Goal: Task Accomplishment & Management: Use online tool/utility

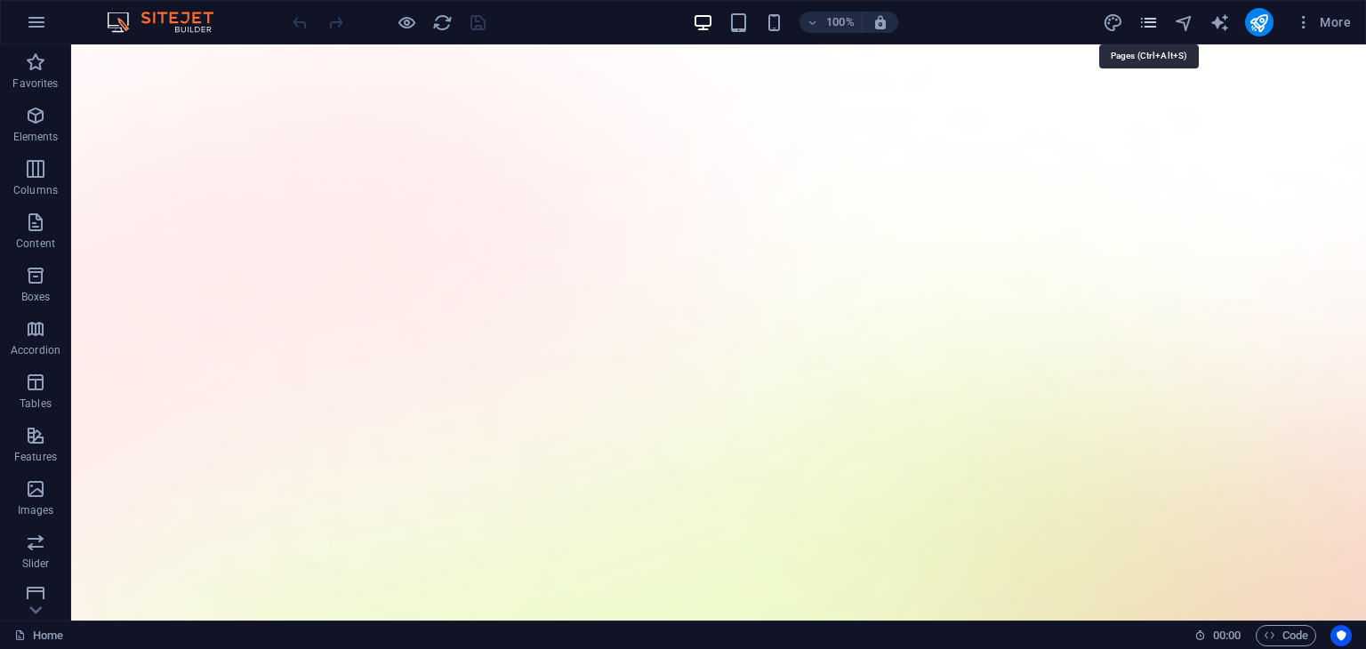
click at [1145, 23] on icon "pages" at bounding box center [1149, 22] width 20 height 20
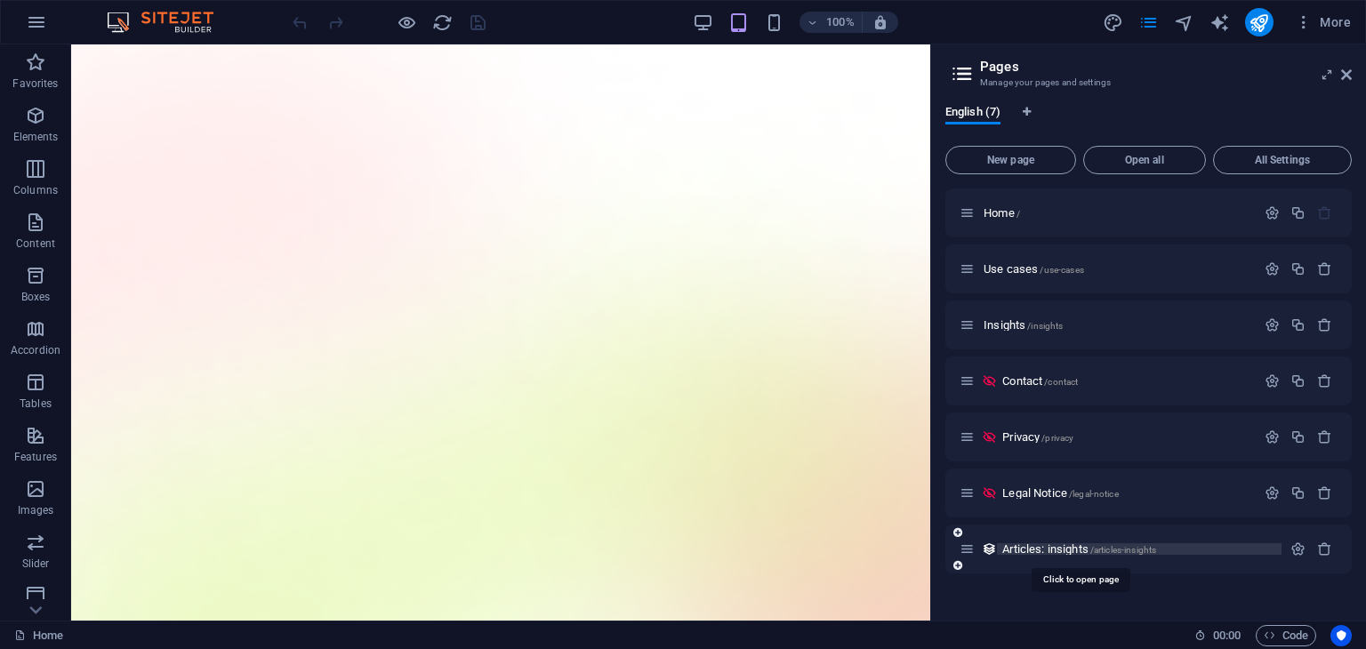
click at [1052, 544] on span "Articles: insights /articles-insights" at bounding box center [1080, 549] width 154 height 13
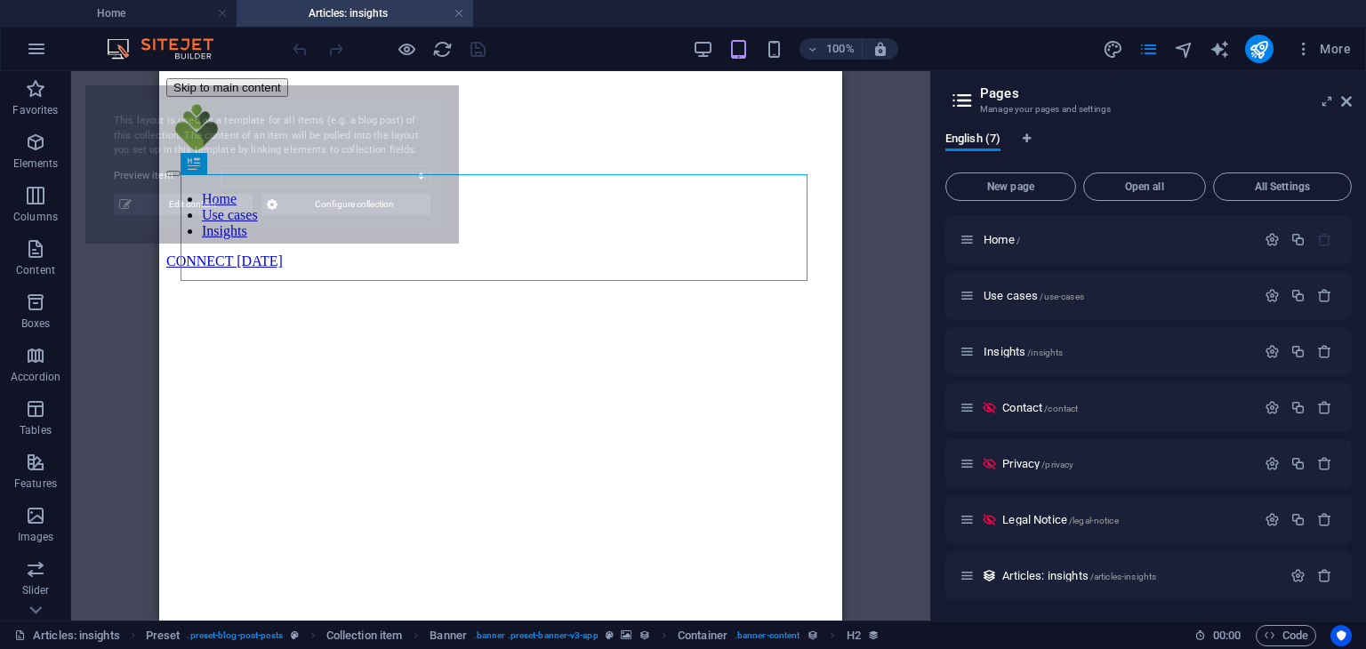
select select "689c9d10ec165c4d8105e905"
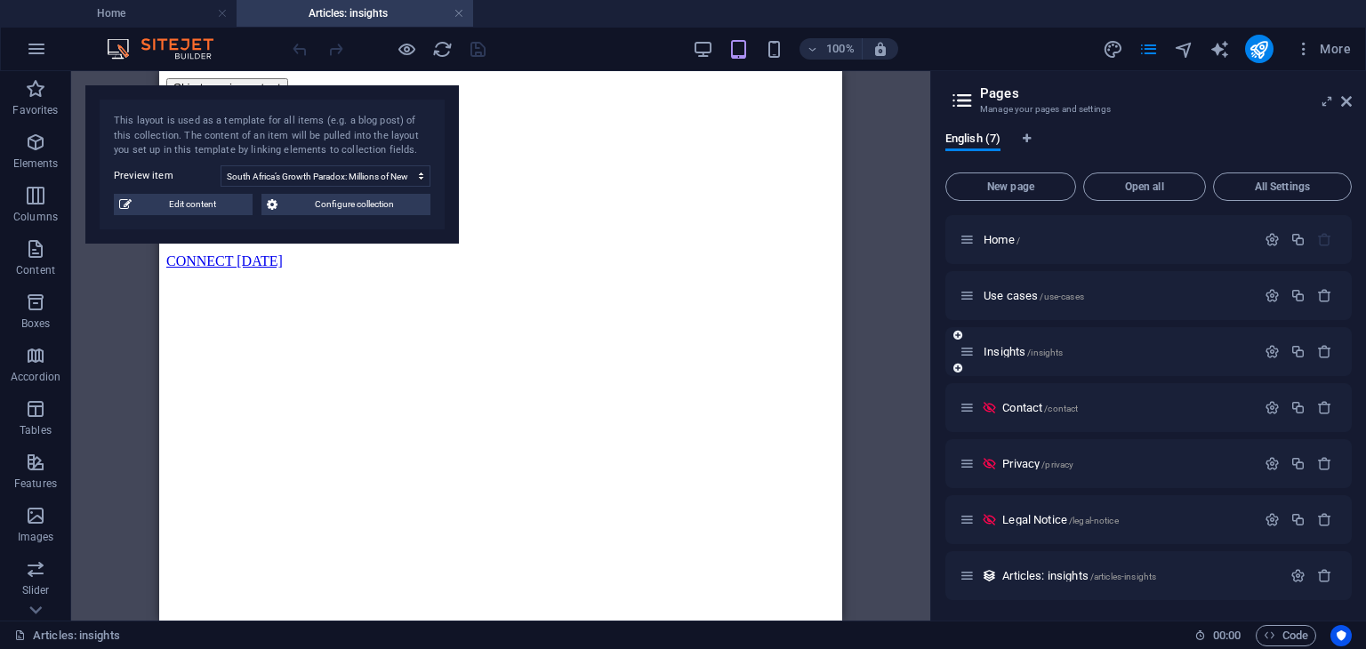
drag, startPoint x: 1015, startPoint y: 344, endPoint x: 1000, endPoint y: 358, distance: 20.2
click at [1000, 358] on div "Insights /insights" at bounding box center [1108, 352] width 296 height 20
click at [1011, 353] on span "Insights /insights" at bounding box center [1023, 351] width 79 height 13
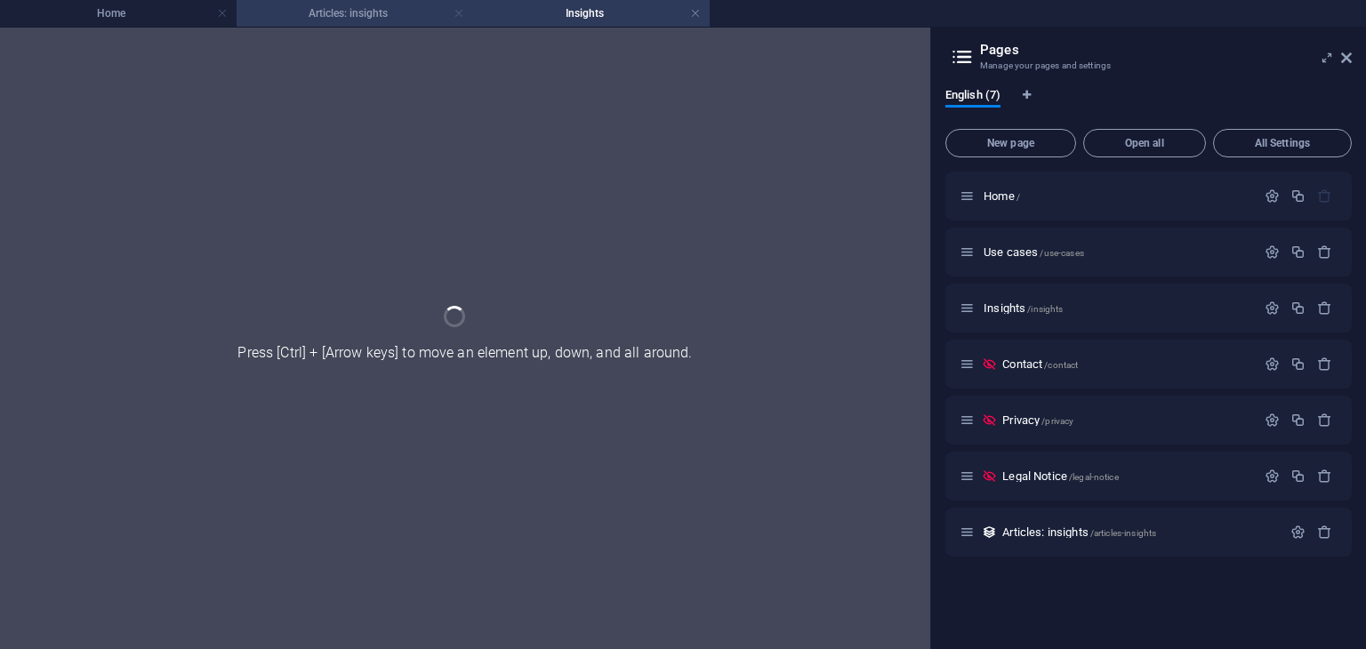
click at [455, 16] on link at bounding box center [459, 13] width 11 height 17
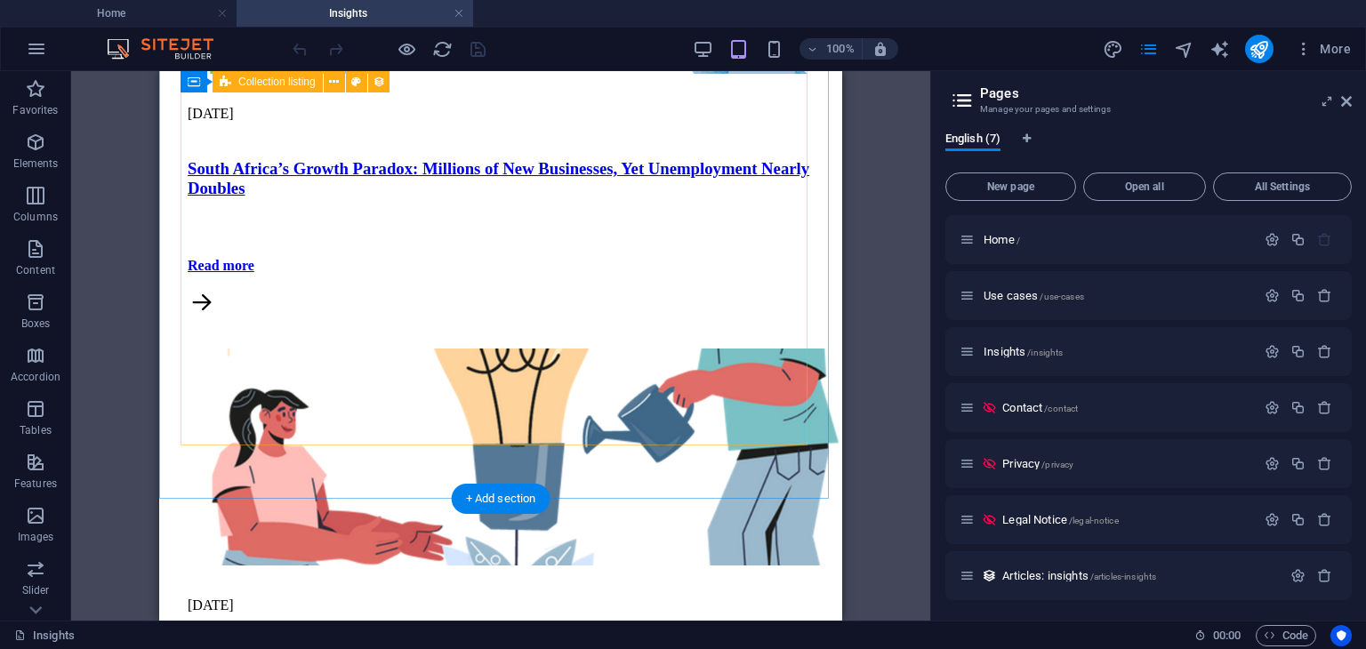
scroll to position [1349, 0]
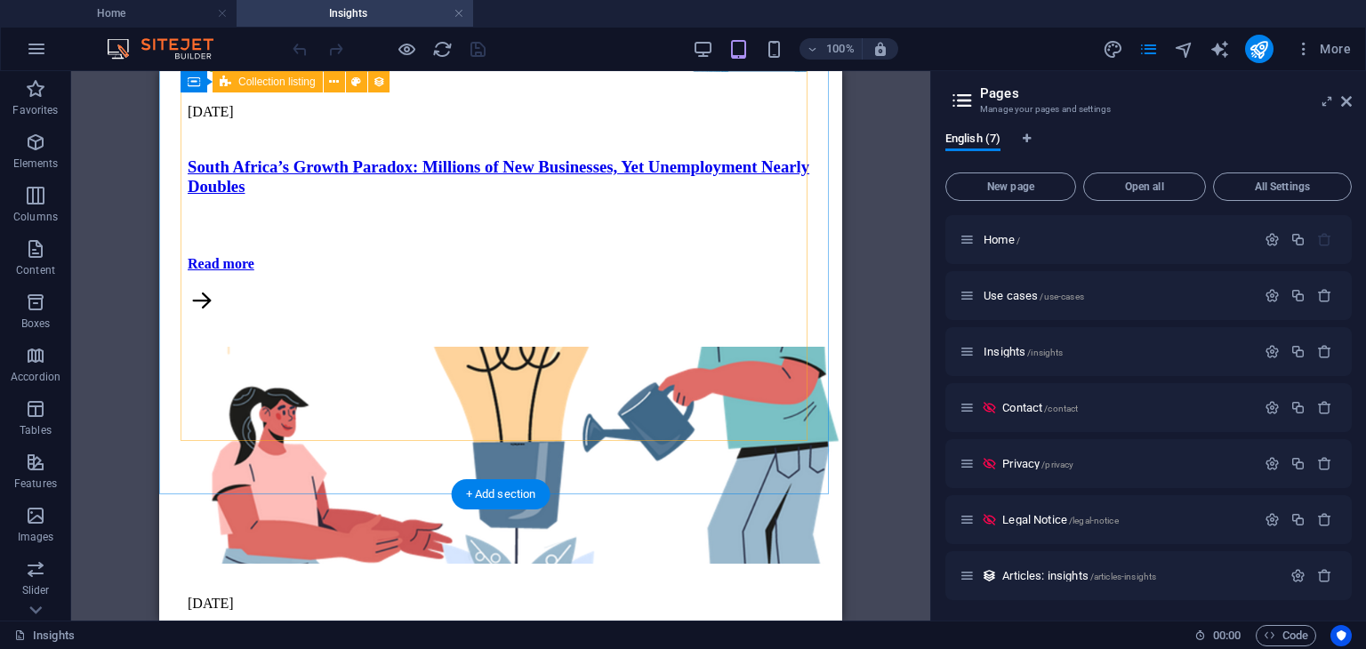
click at [613, 392] on div "[DATE] [GEOGRAPHIC_DATA]’s Growth Paradox: Millions of New Businesses, Yet Unem…" at bounding box center [500, 590] width 669 height 1470
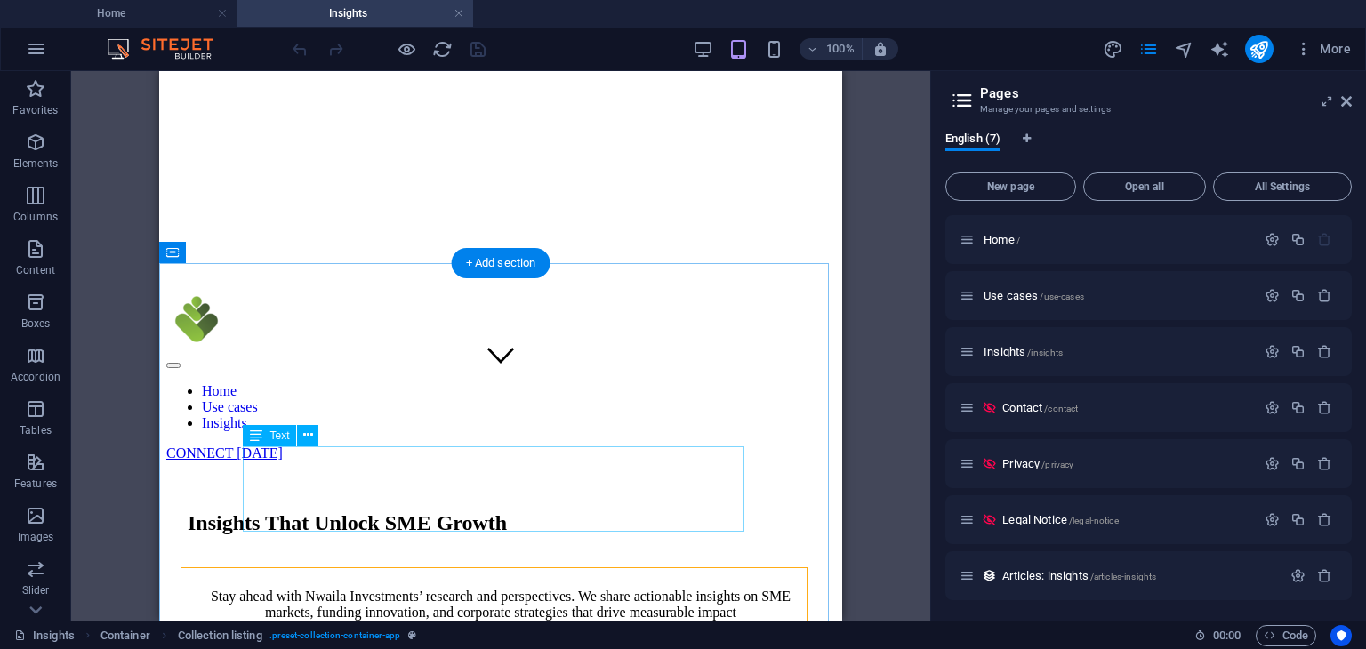
scroll to position [235, 0]
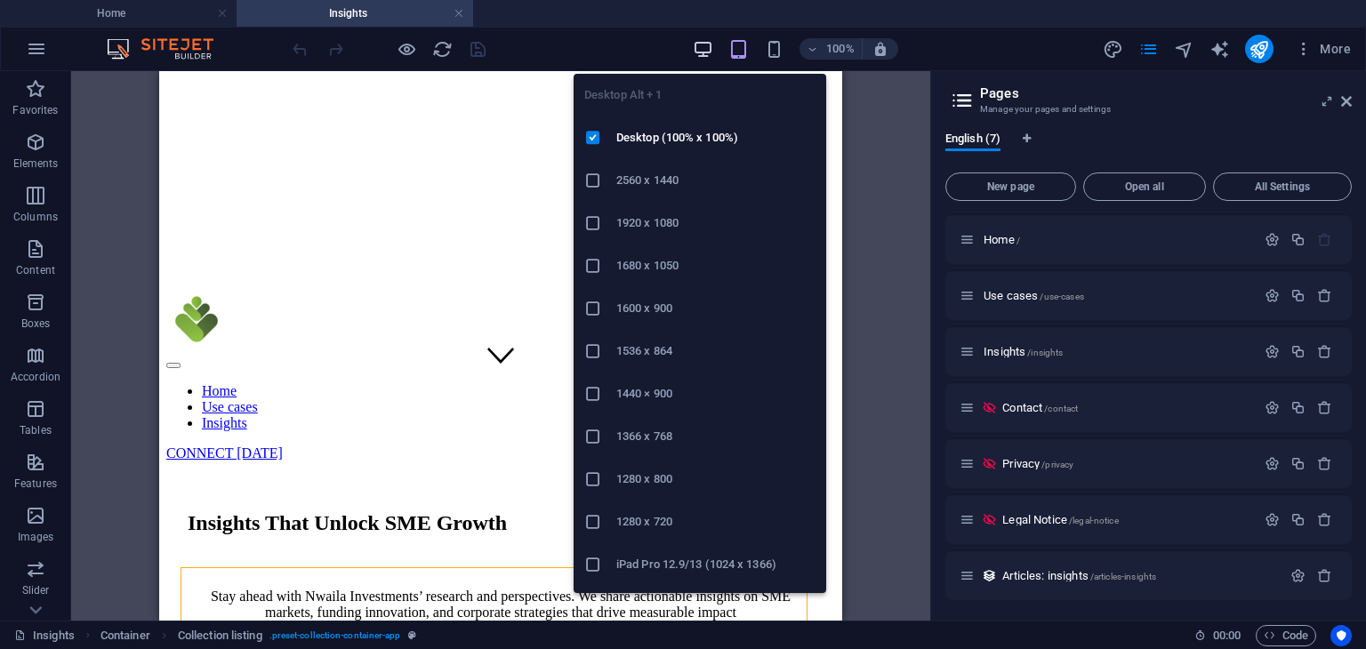
click at [703, 51] on icon "button" at bounding box center [703, 49] width 20 height 20
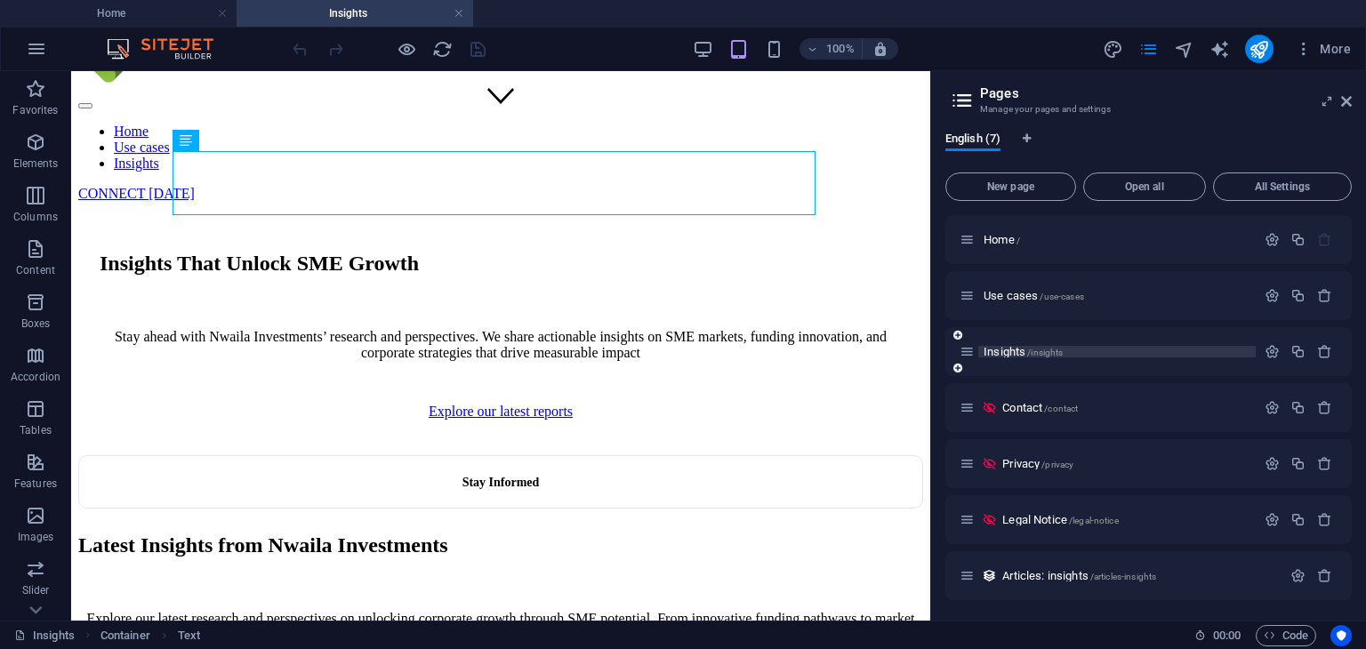
scroll to position [0, 0]
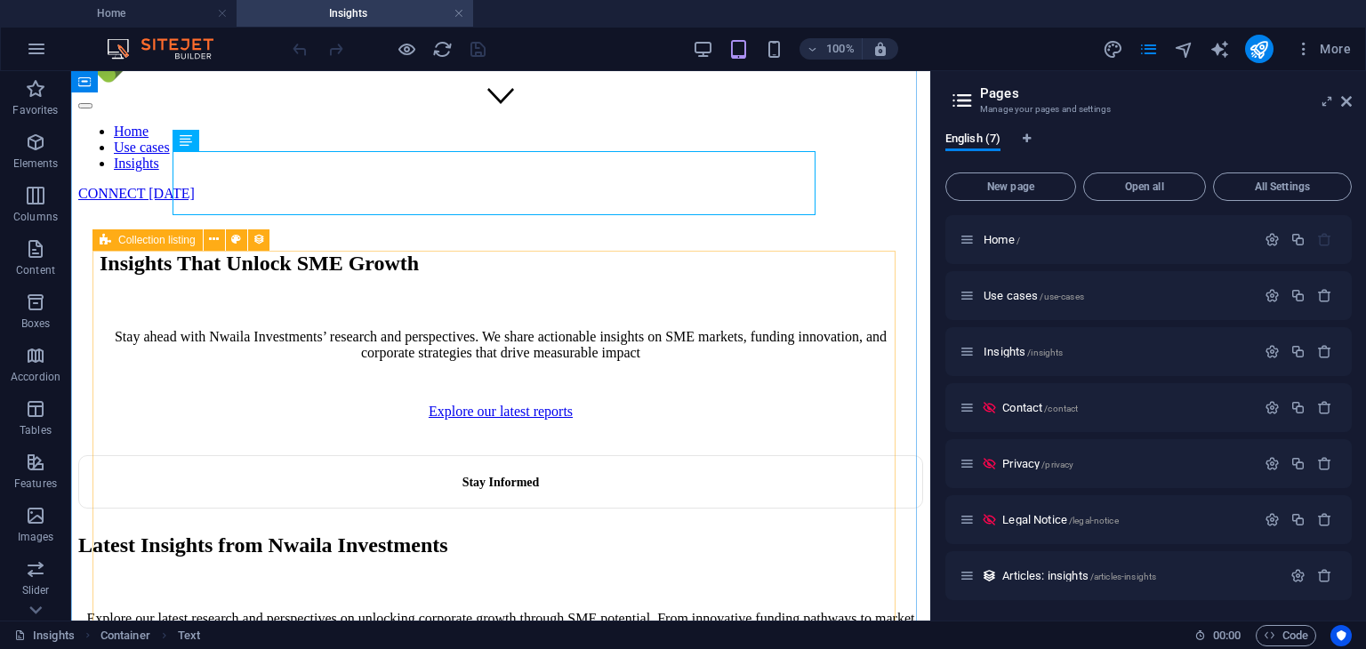
click at [100, 240] on icon at bounding box center [106, 240] width 12 height 21
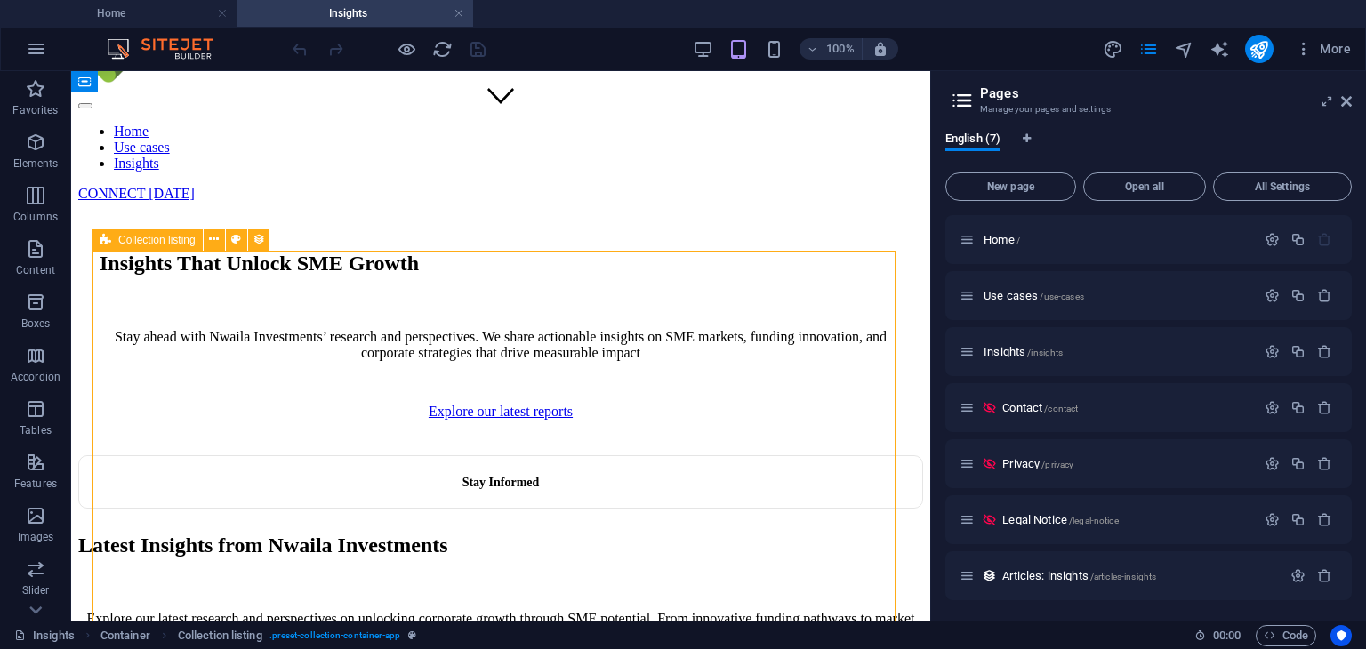
click at [100, 240] on icon at bounding box center [106, 240] width 12 height 21
select select "columns.post-date_DESC"
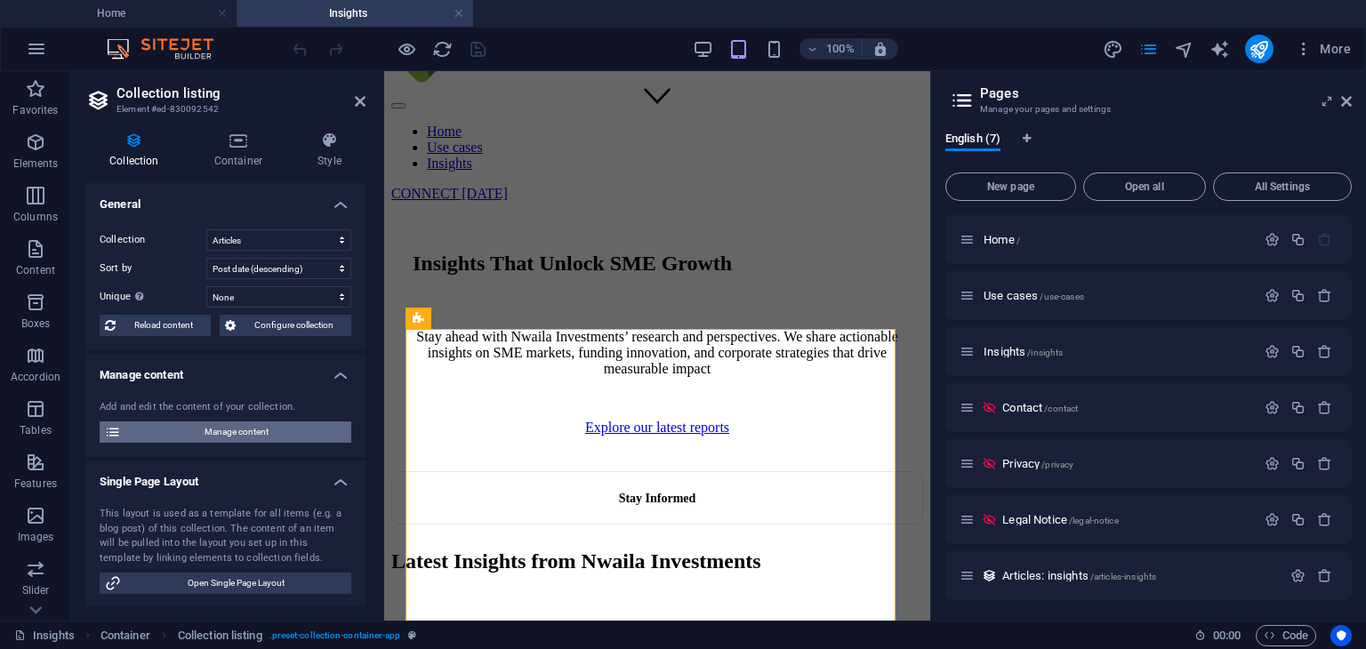
click at [237, 436] on span "Manage content" at bounding box center [236, 432] width 220 height 21
